Goal: Task Accomplishment & Management: Manage account settings

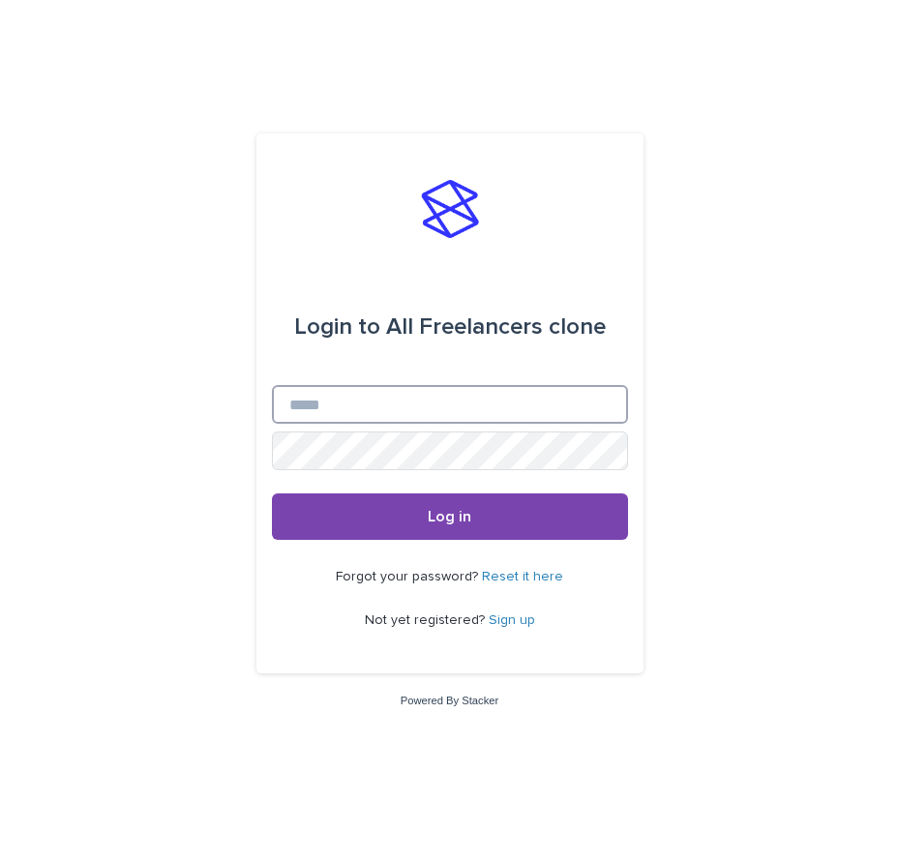
click at [435, 404] on input "Email" at bounding box center [450, 404] width 356 height 39
type input "**********"
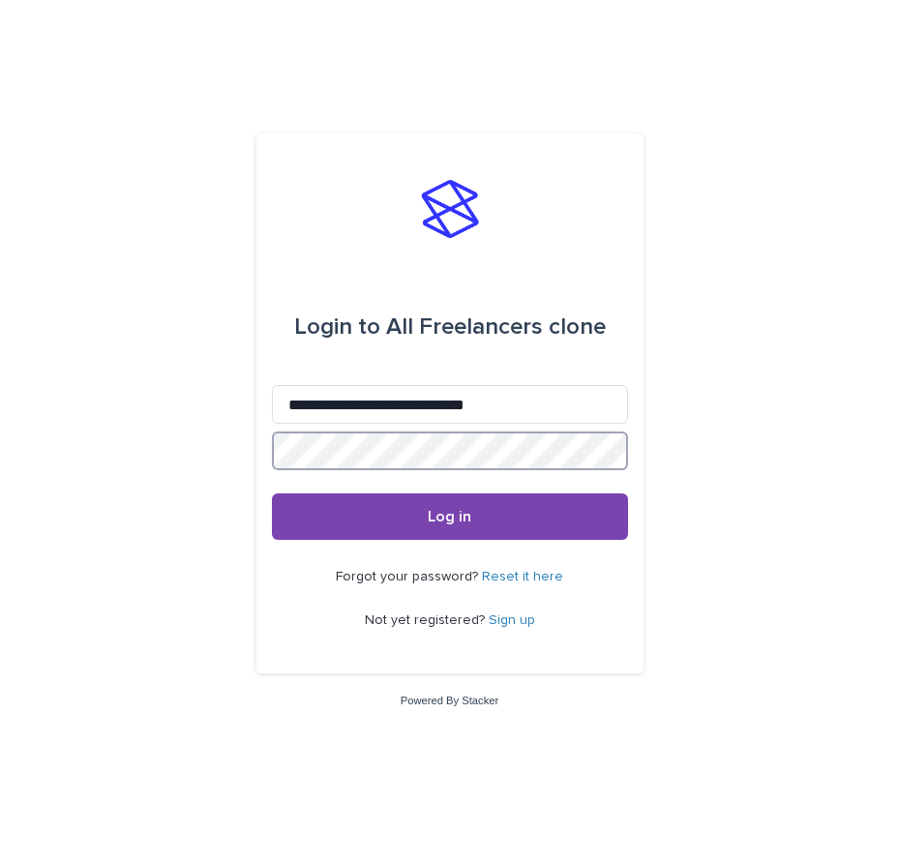
click at [272, 494] on button "Log in" at bounding box center [450, 517] width 356 height 46
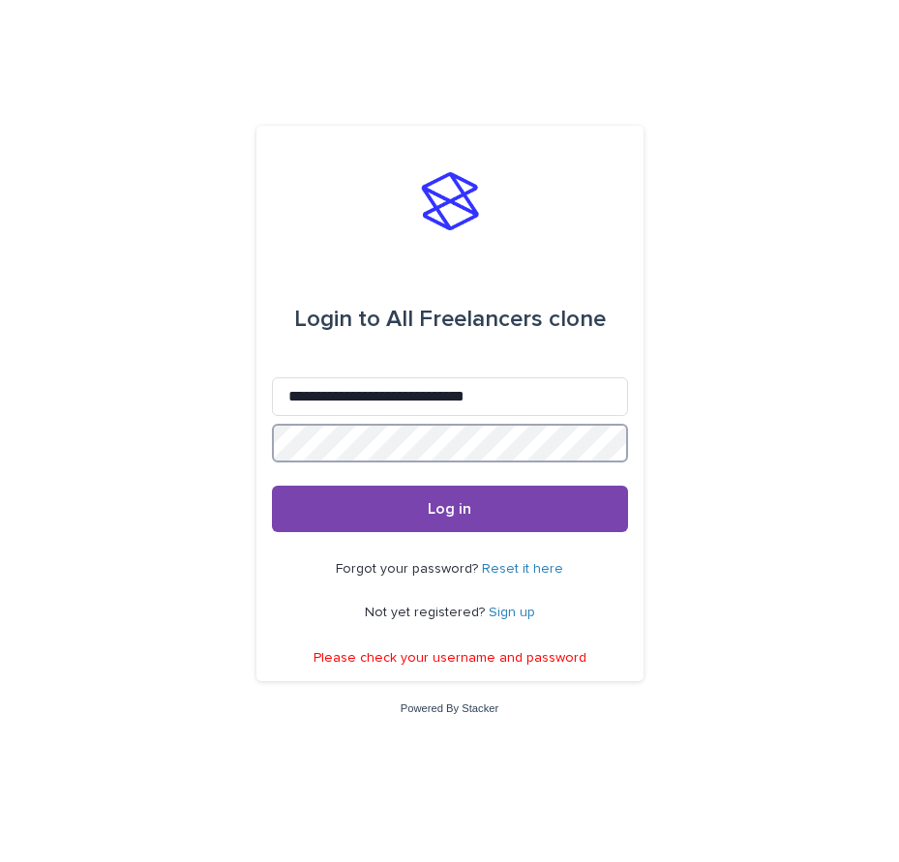
click at [272, 486] on button "Log in" at bounding box center [450, 509] width 356 height 46
click at [510, 571] on link "Reset it here" at bounding box center [522, 569] width 81 height 14
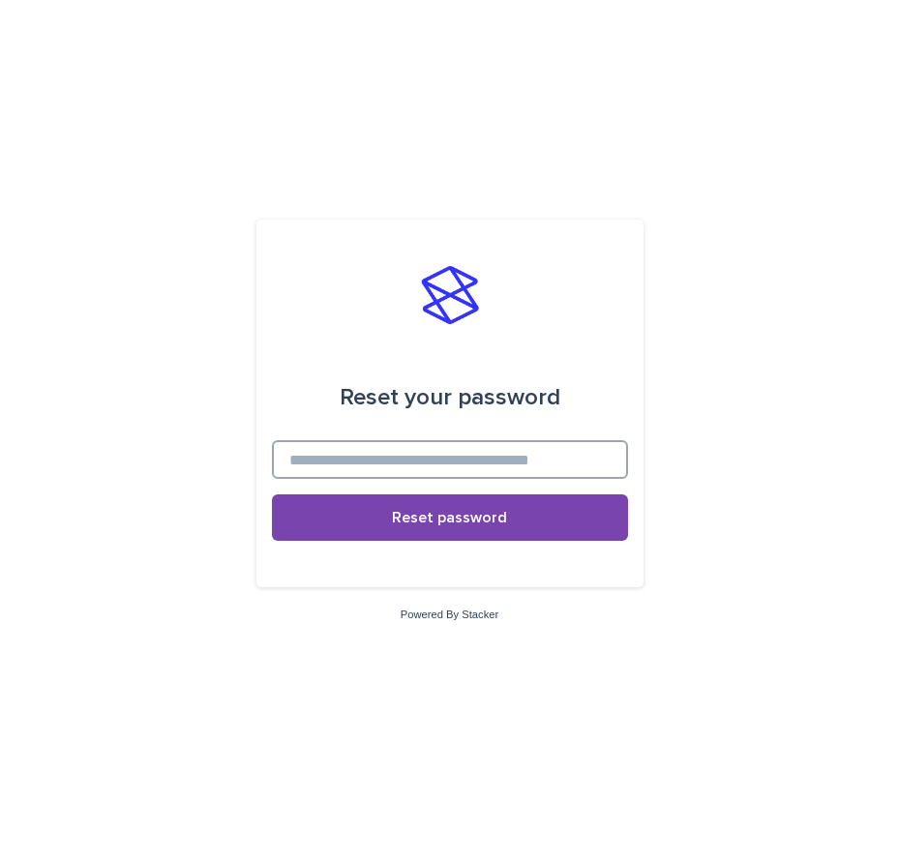
click at [497, 459] on input at bounding box center [450, 459] width 356 height 39
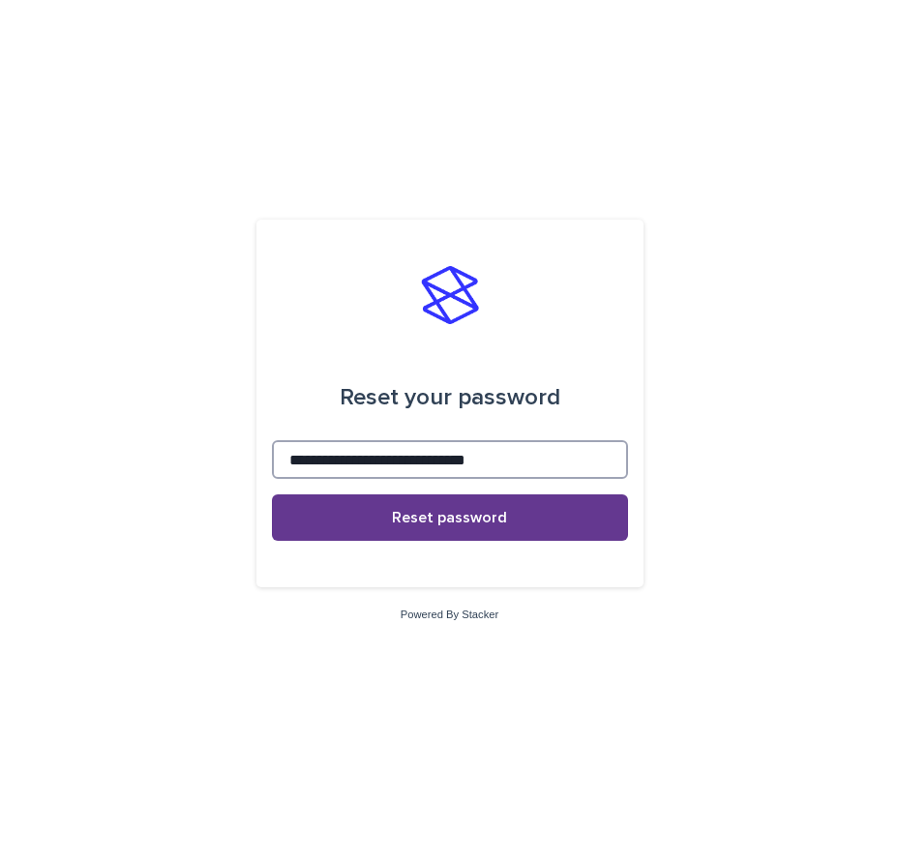
type input "**********"
click at [502, 517] on span "Reset password" at bounding box center [449, 517] width 115 height 15
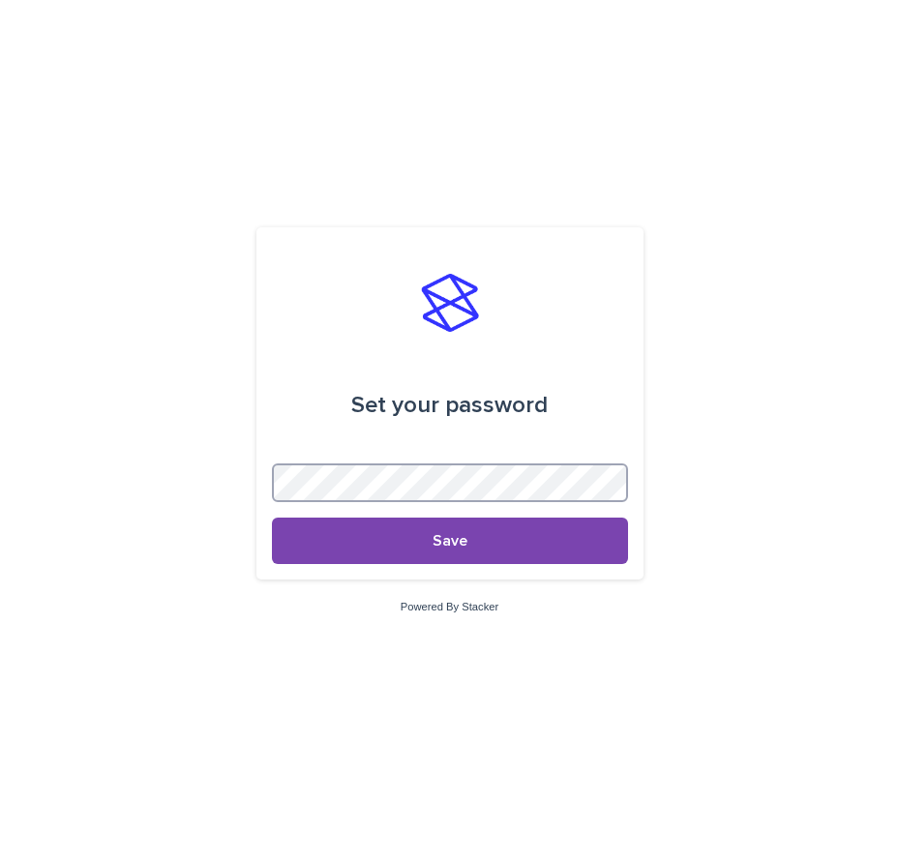
click at [272, 518] on button "Save" at bounding box center [450, 541] width 356 height 46
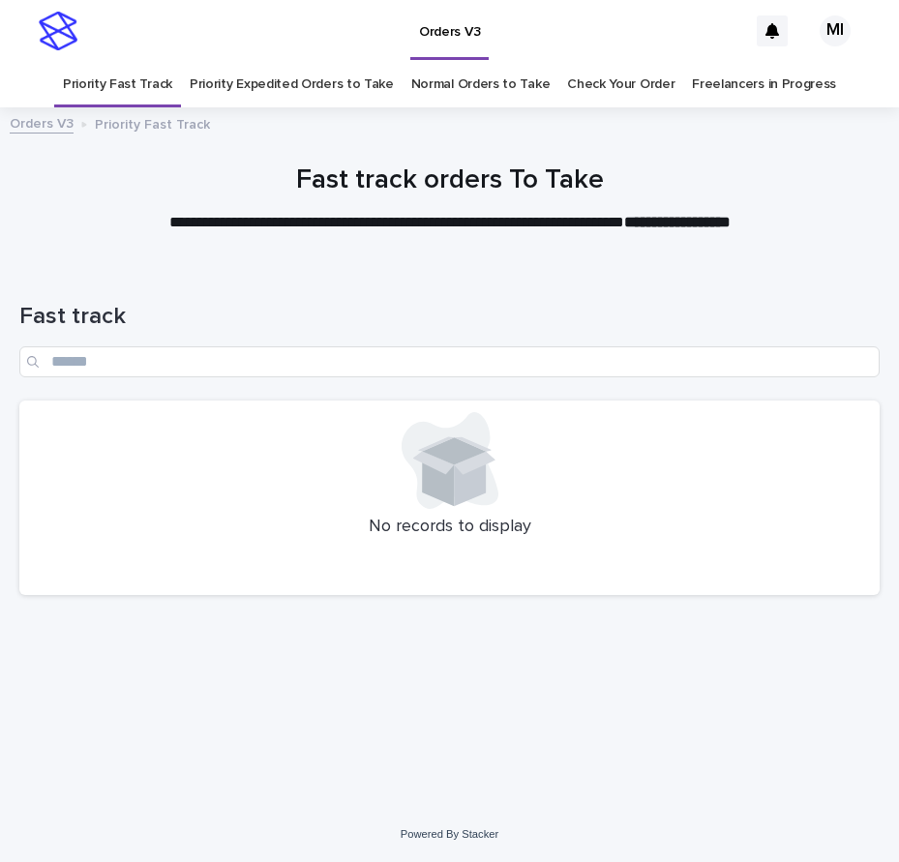
click at [459, 81] on link "Normal Orders to Take" at bounding box center [480, 84] width 139 height 45
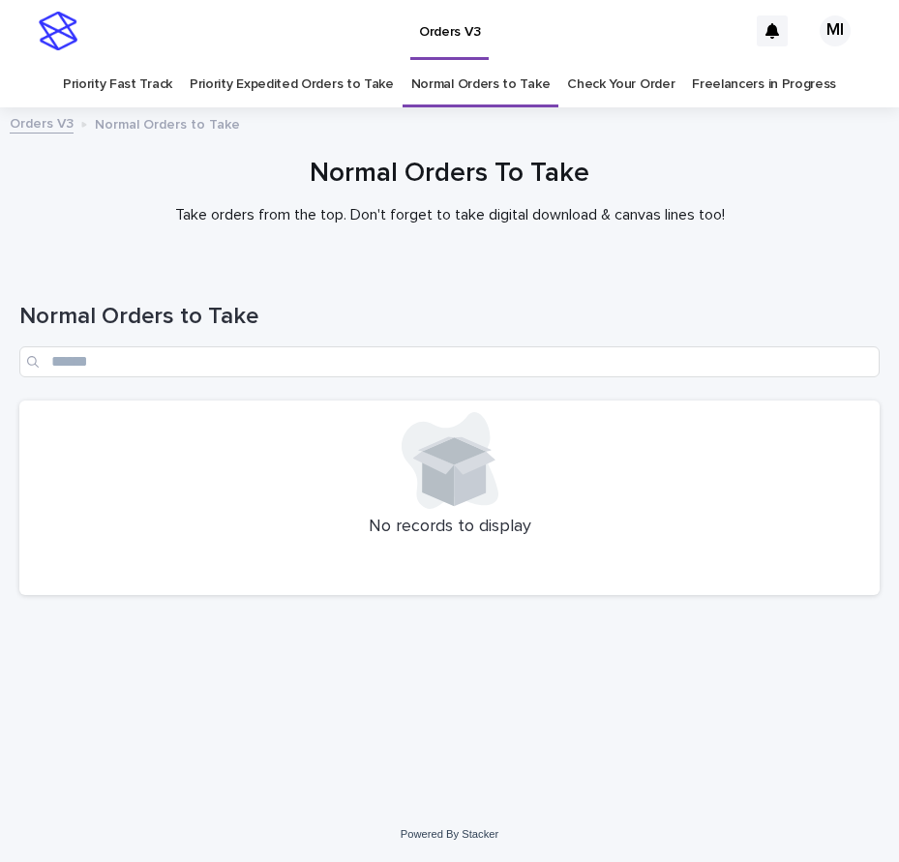
click at [256, 90] on link "Priority Expedited Orders to Take" at bounding box center [292, 84] width 204 height 45
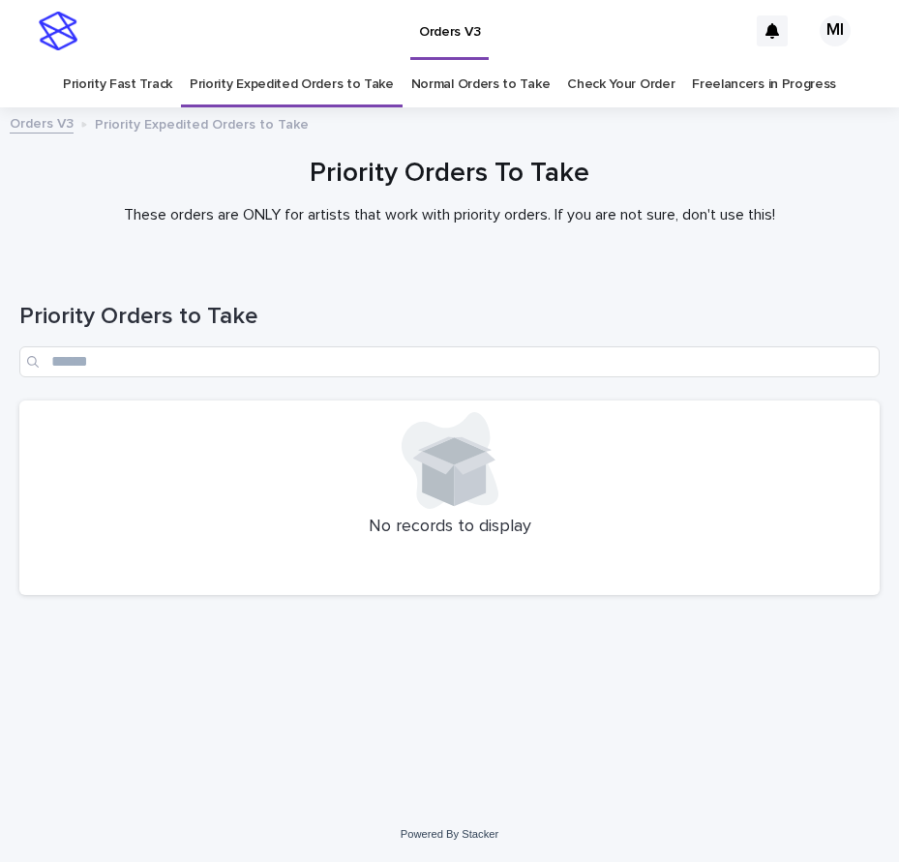
click at [605, 93] on link "Check Your Order" at bounding box center [620, 84] width 107 height 45
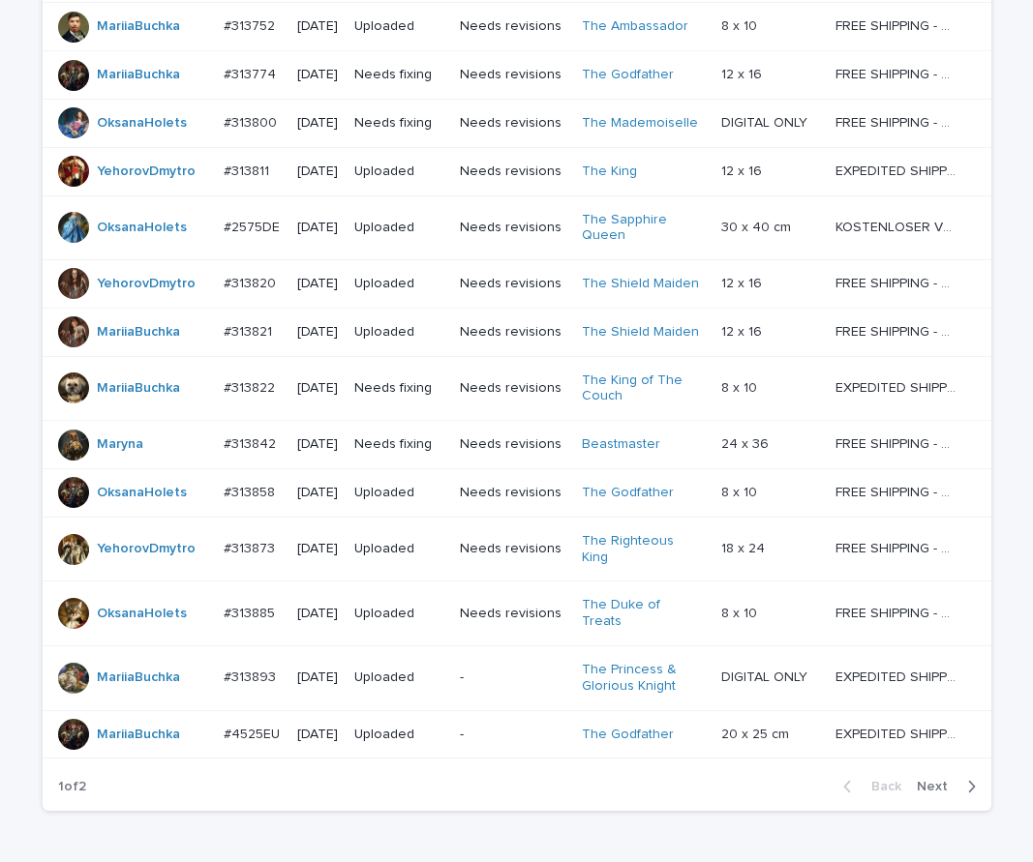
scroll to position [1319, 0]
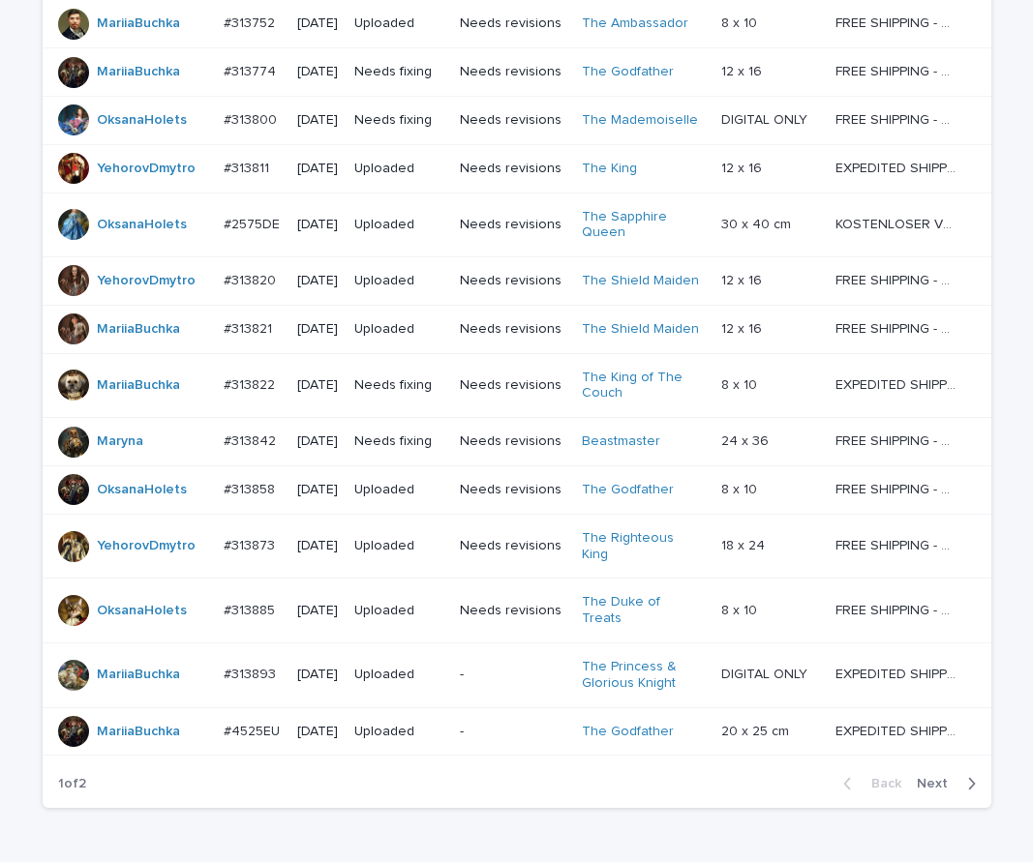
click at [898, 777] on span "Next" at bounding box center [938, 784] width 43 height 14
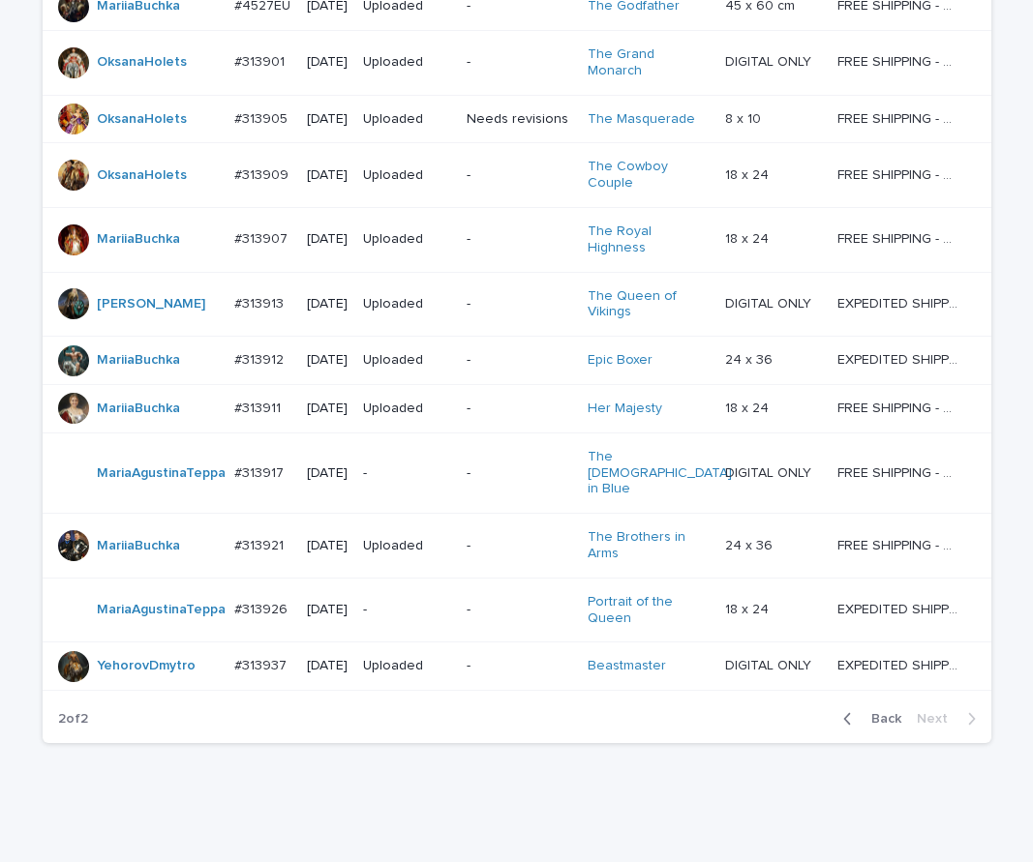
scroll to position [678, 0]
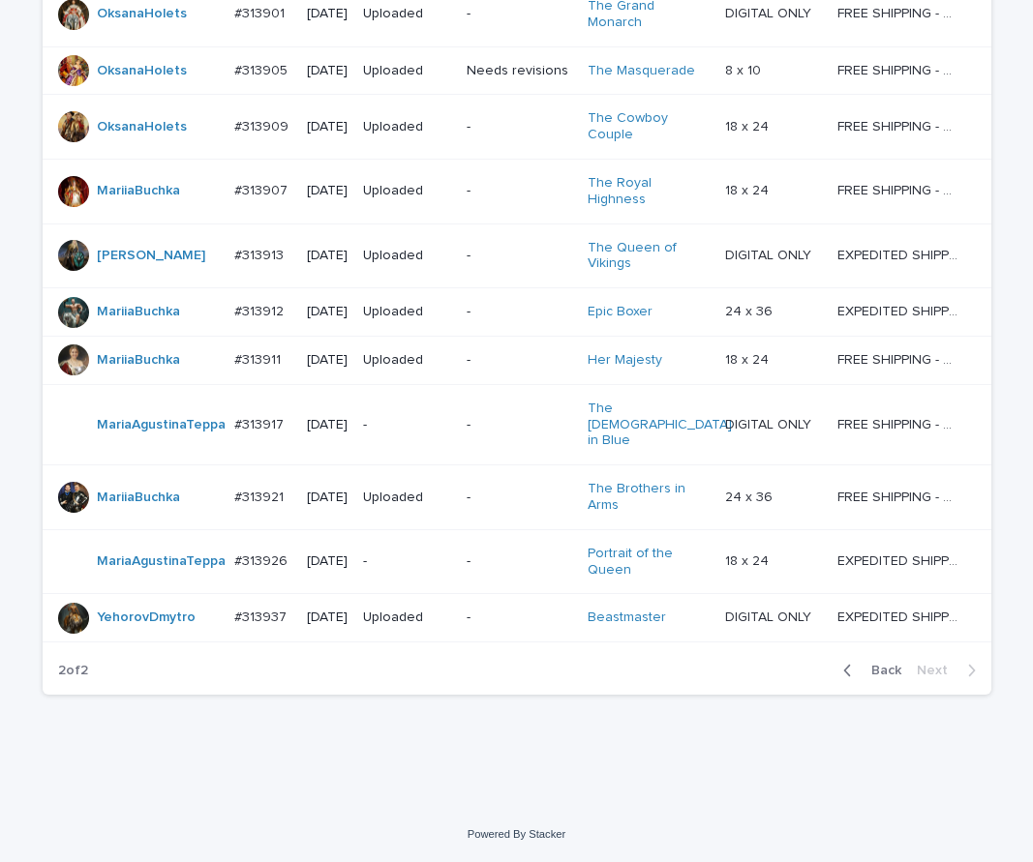
click at [875, 673] on span "Back" at bounding box center [881, 671] width 42 height 14
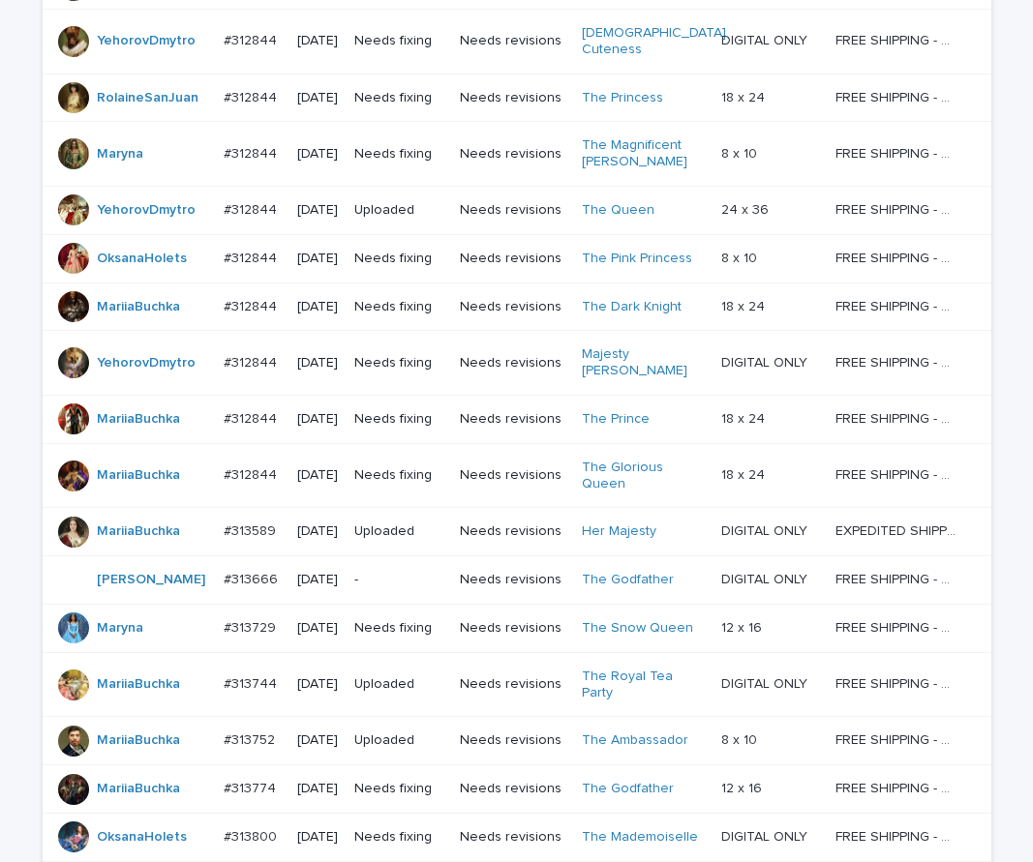
scroll to position [611, 0]
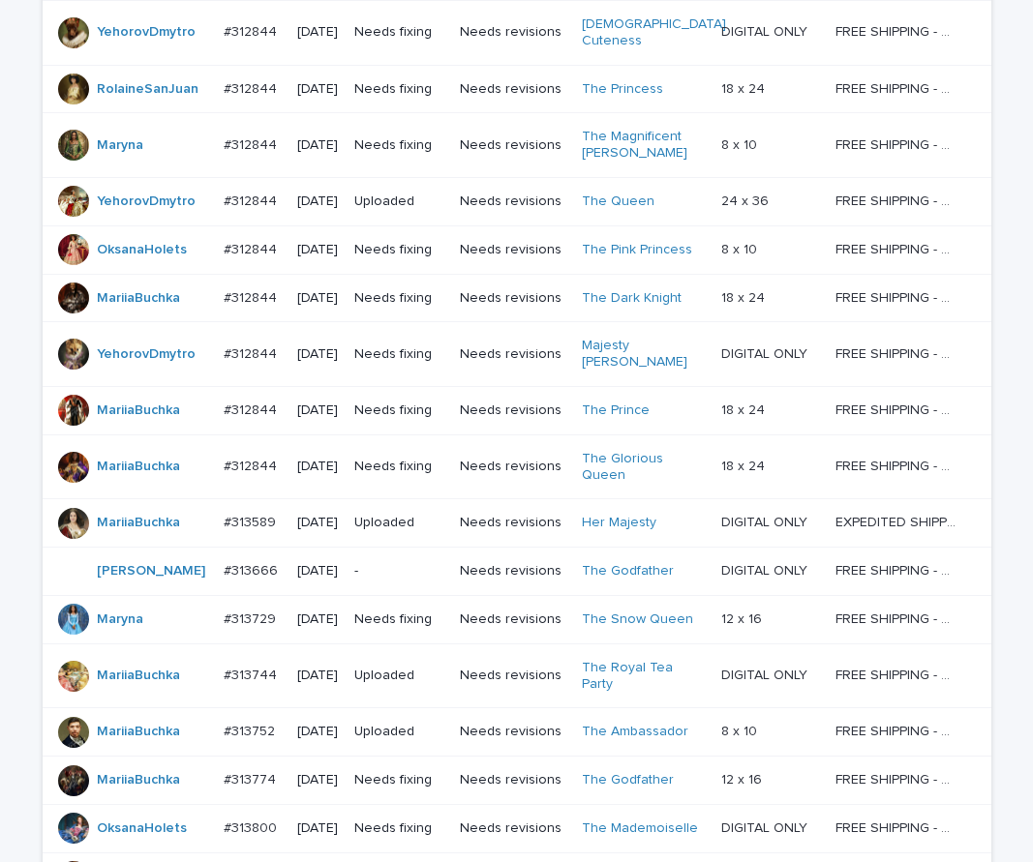
click at [423, 563] on p "-" at bounding box center [399, 571] width 90 height 16
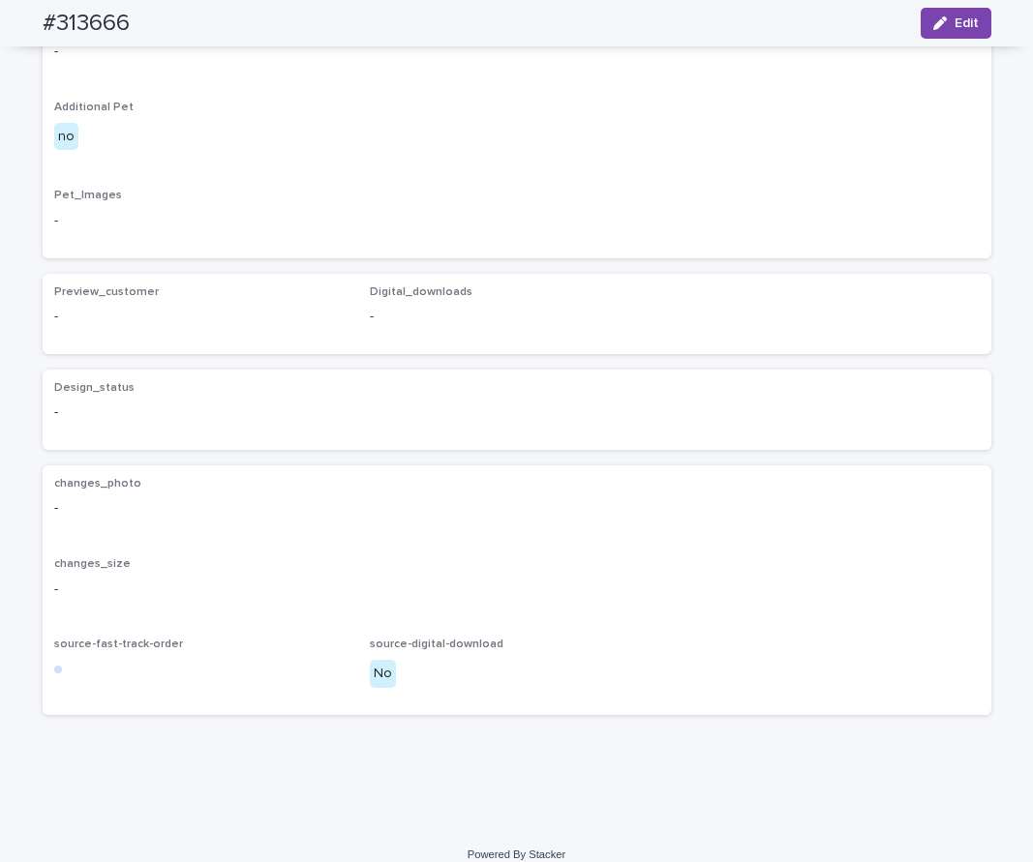
scroll to position [968, 0]
